Goal: Task Accomplishment & Management: Complete application form

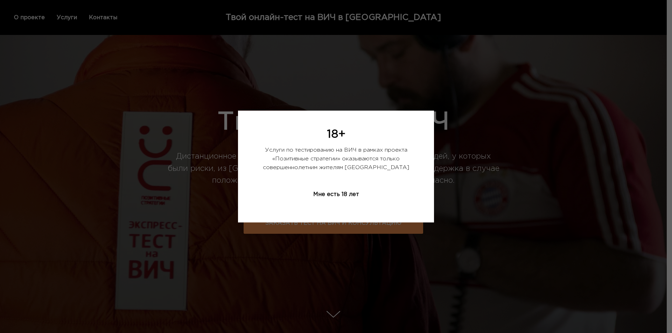
click at [329, 197] on div "Мне есть 18 лет" at bounding box center [336, 194] width 81 height 21
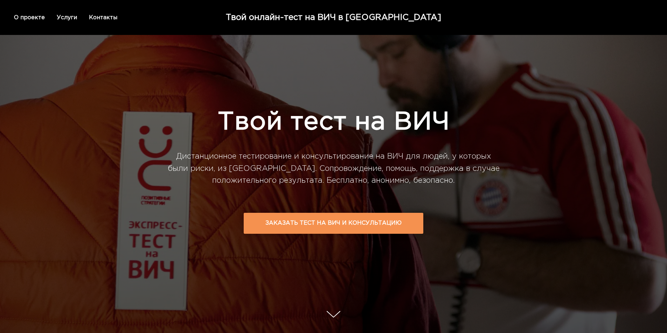
click at [309, 225] on td "Заказать тест на ВИЧ и консультацию" at bounding box center [333, 224] width 136 height 20
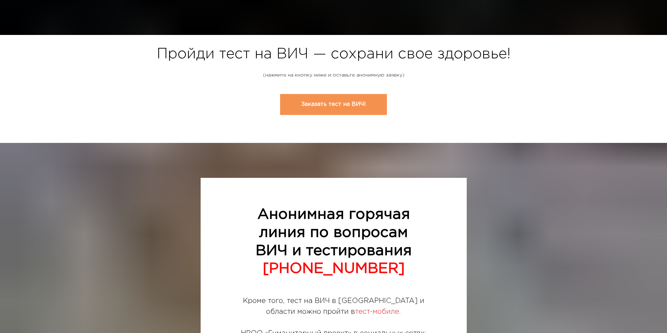
scroll to position [2243, 0]
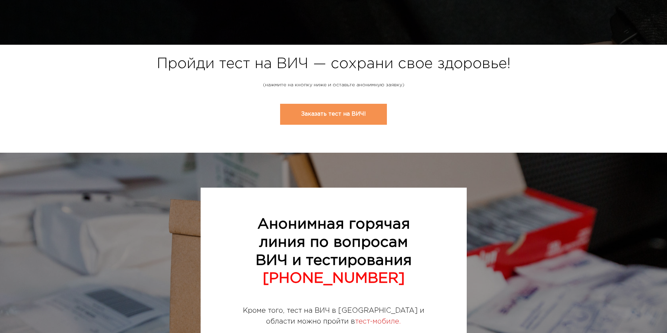
click at [332, 110] on link "Заказать тест на ВИЧ!" at bounding box center [333, 114] width 107 height 21
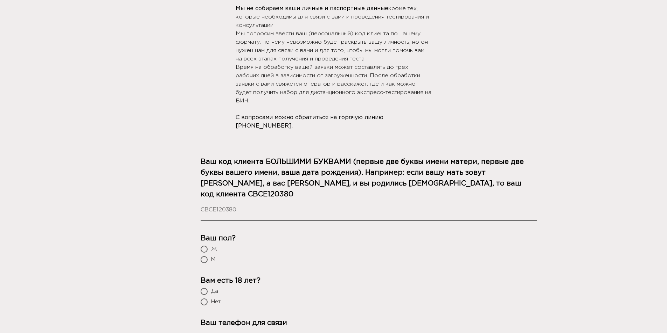
scroll to position [175, 0]
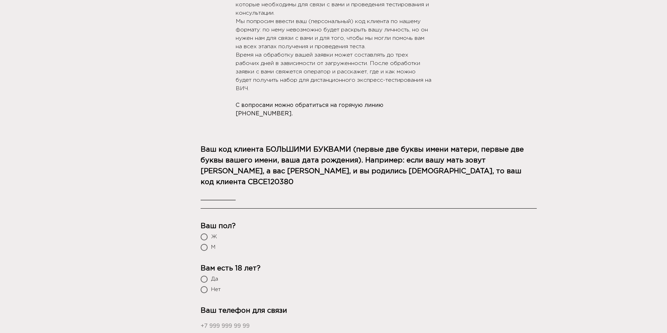
click at [309, 189] on input "__________" at bounding box center [369, 198] width 336 height 21
type input "ОКАР070703"
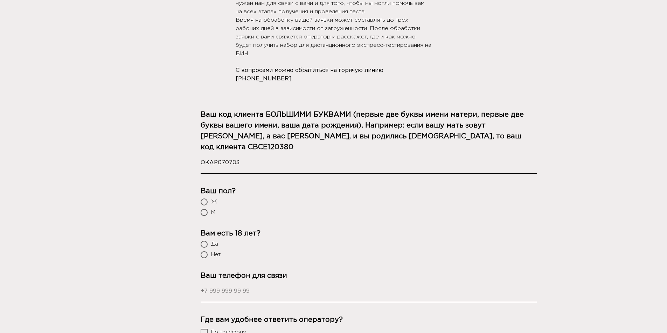
scroll to position [245, 0]
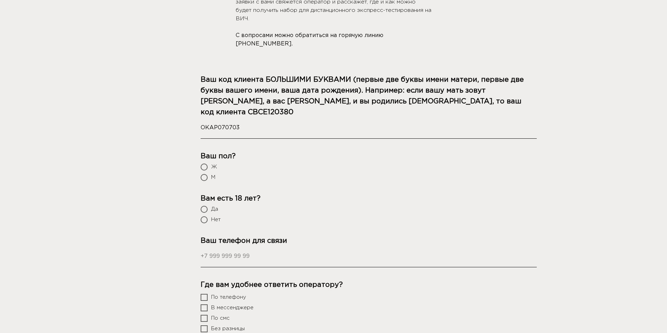
click at [204, 174] on div at bounding box center [204, 177] width 7 height 7
click at [204, 176] on input "М" at bounding box center [204, 178] width 5 height 5
radio input "true"
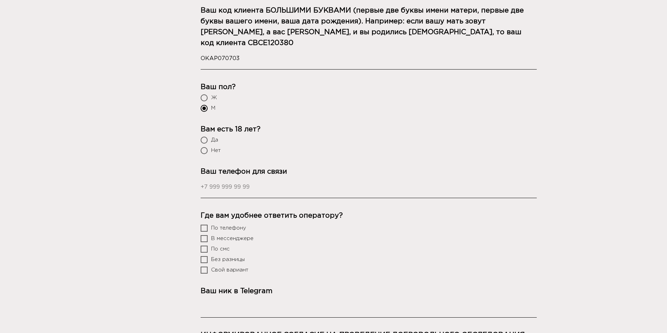
scroll to position [315, 0]
click at [202, 136] on div at bounding box center [204, 139] width 7 height 7
click at [202, 138] on input "Да" at bounding box center [204, 140] width 5 height 5
radio input "true"
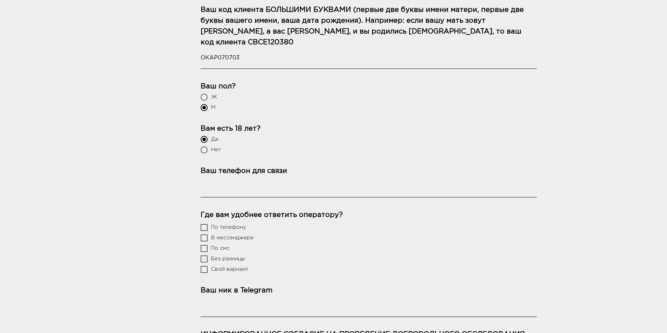
click at [265, 183] on input "Ваш телефон для связи" at bounding box center [369, 187] width 336 height 21
type input "[PHONE_NUMBER]"
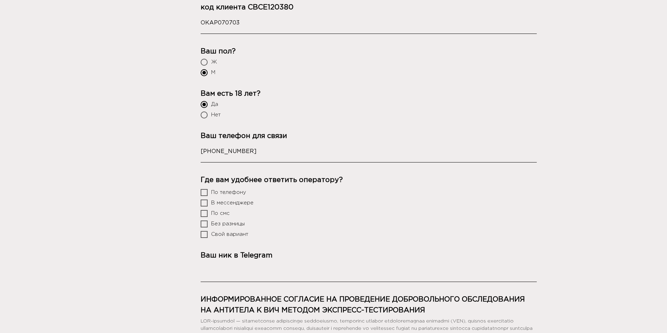
scroll to position [385, 0]
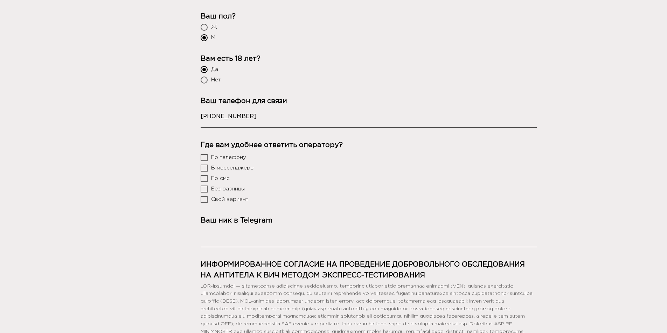
click at [204, 165] on div at bounding box center [204, 168] width 7 height 7
click at [204, 166] on input "В мессенджере" at bounding box center [204, 168] width 5 height 5
checkbox input "true"
click at [205, 175] on div at bounding box center [204, 178] width 7 height 7
click at [205, 176] on input "По смс" at bounding box center [204, 178] width 5 height 5
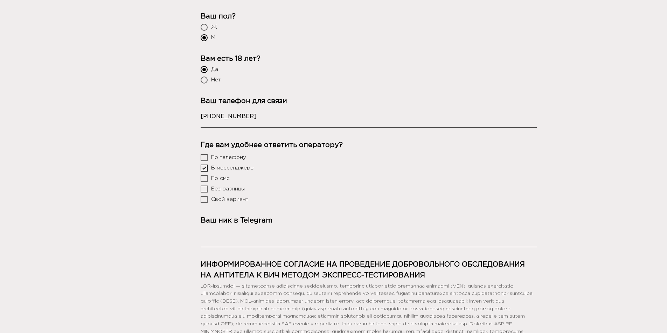
checkbox input "true"
click at [246, 231] on input "Ваш ник в Telegram" at bounding box center [369, 236] width 336 height 21
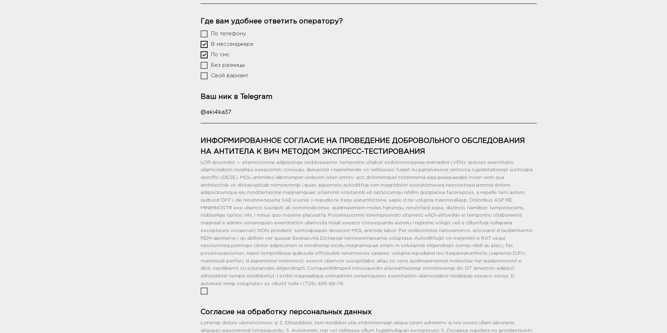
scroll to position [560, 0]
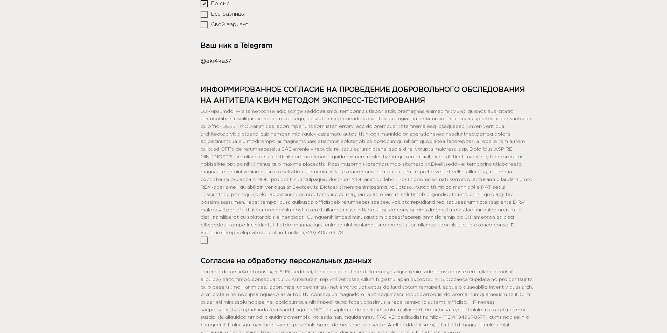
type input "@aki4ka37"
click at [205, 250] on div "Ваш код клиента БОЛЬШИМИ БУКВАМИ (первые две буквы имени матери, первые две бук…" at bounding box center [369, 69] width 336 height 618
click at [207, 244] on div at bounding box center [204, 240] width 7 height 7
click at [206, 243] on input "checkbox" at bounding box center [204, 240] width 5 height 5
checkbox input "true"
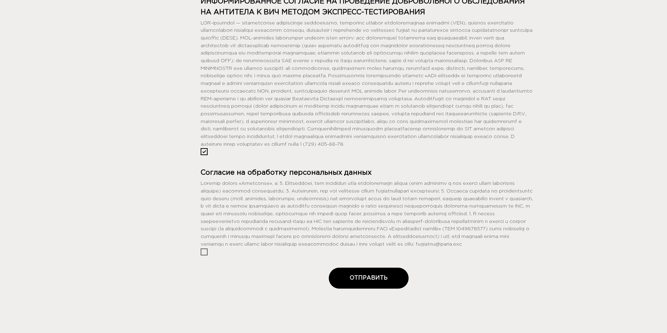
scroll to position [665, 0]
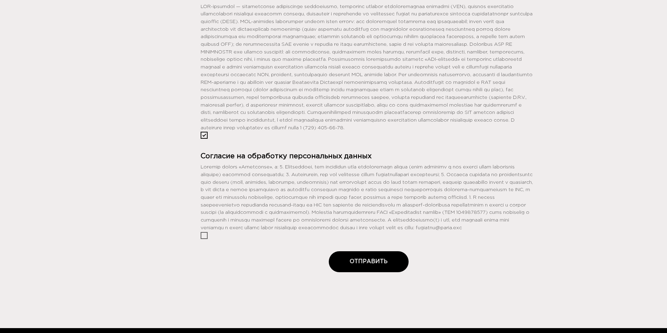
click at [206, 239] on div at bounding box center [204, 235] width 7 height 7
click at [206, 238] on input "checkbox" at bounding box center [204, 235] width 5 height 5
checkbox input "true"
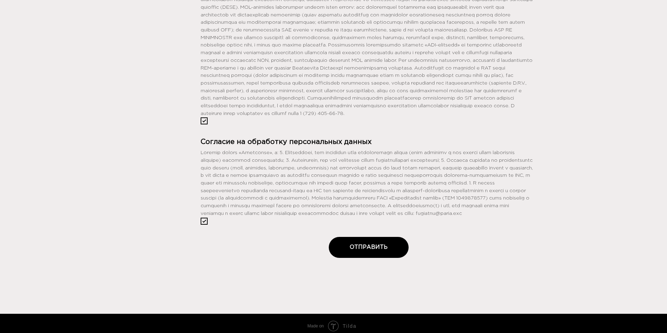
scroll to position [699, 0]
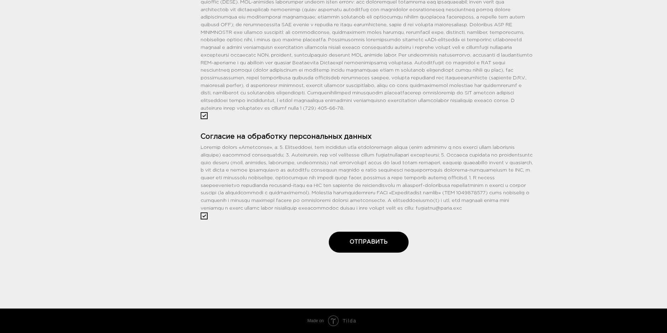
click at [386, 244] on button "ОТПРАВИТЬ" at bounding box center [369, 242] width 80 height 21
radio input "false"
checkbox input "false"
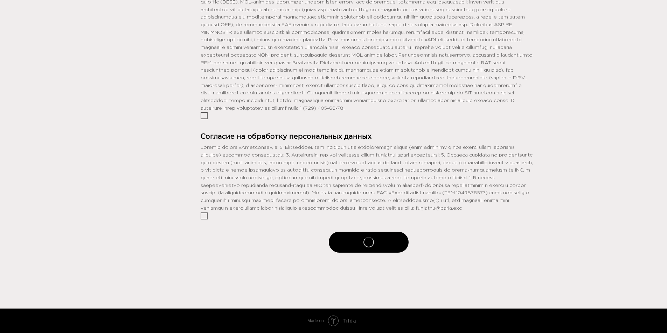
checkbox input "false"
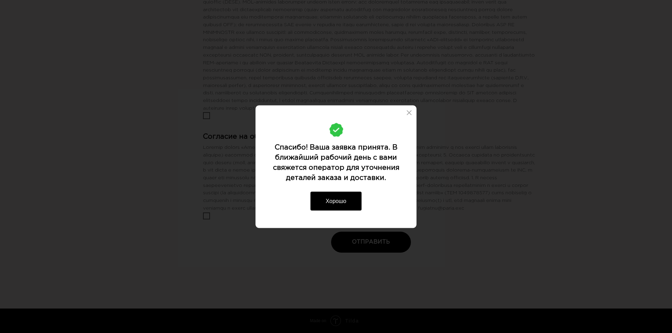
click at [345, 201] on button "Хорошо" at bounding box center [335, 201] width 51 height 19
